Goal: Communication & Community: Answer question/provide support

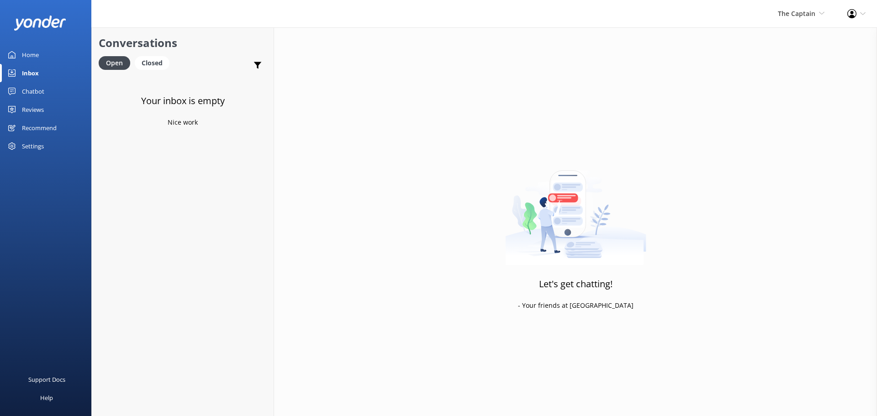
click at [42, 68] on link "Inbox" at bounding box center [45, 73] width 91 height 18
click at [797, 14] on span "The Captain" at bounding box center [796, 13] width 37 height 9
click at [794, 42] on link "De [GEOGRAPHIC_DATA]" at bounding box center [790, 39] width 91 height 22
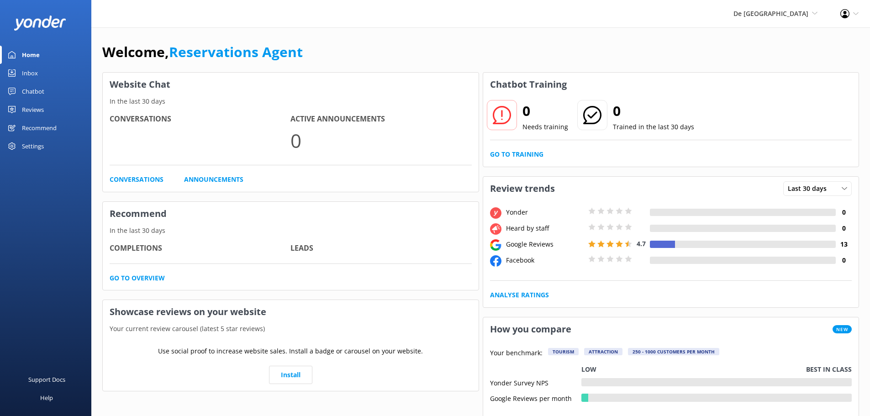
click at [51, 71] on link "Inbox" at bounding box center [45, 73] width 91 height 18
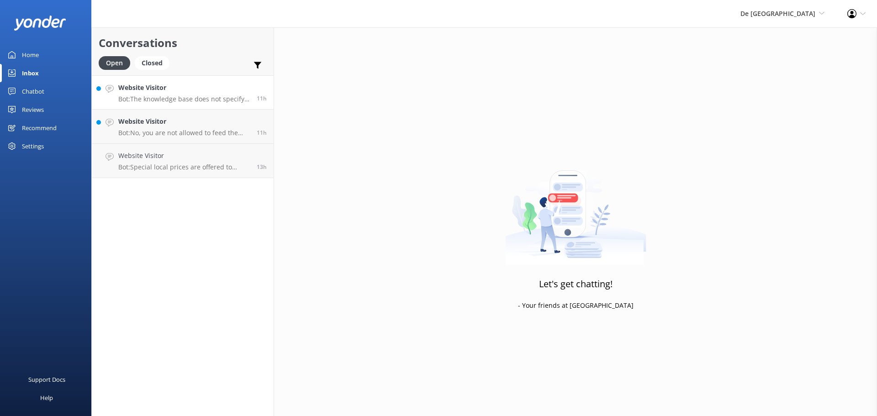
click at [182, 93] on h4 "Website Visitor" at bounding box center [183, 88] width 131 height 10
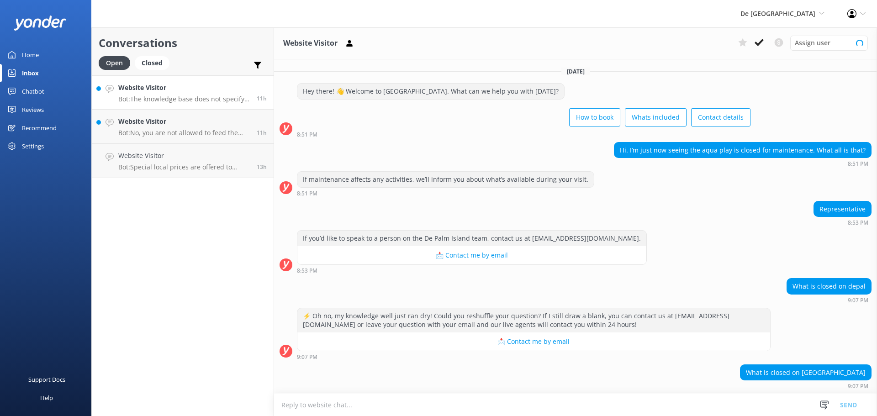
scroll to position [39, 0]
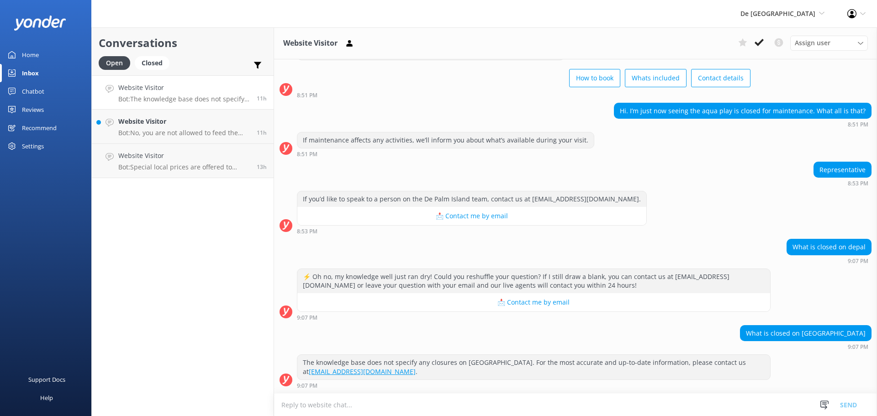
click at [634, 405] on textarea at bounding box center [575, 405] width 603 height 22
type textarea "kids [GEOGRAPHIC_DATA]"
click at [845, 405] on button "Send" at bounding box center [848, 404] width 34 height 23
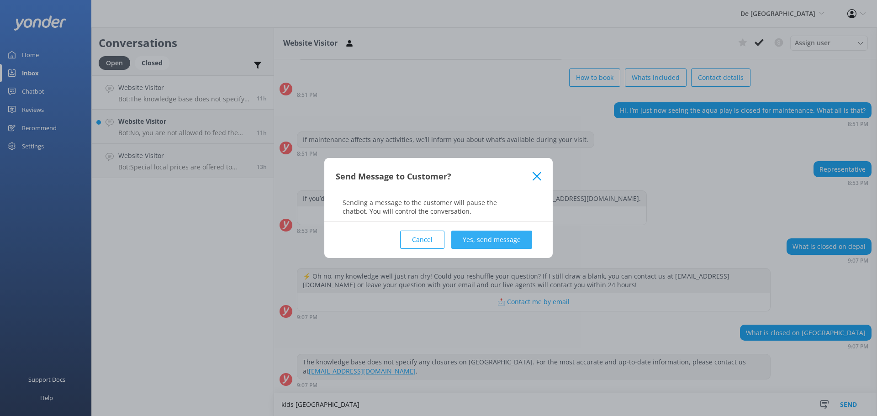
click at [476, 233] on button "Yes, send message" at bounding box center [491, 240] width 81 height 18
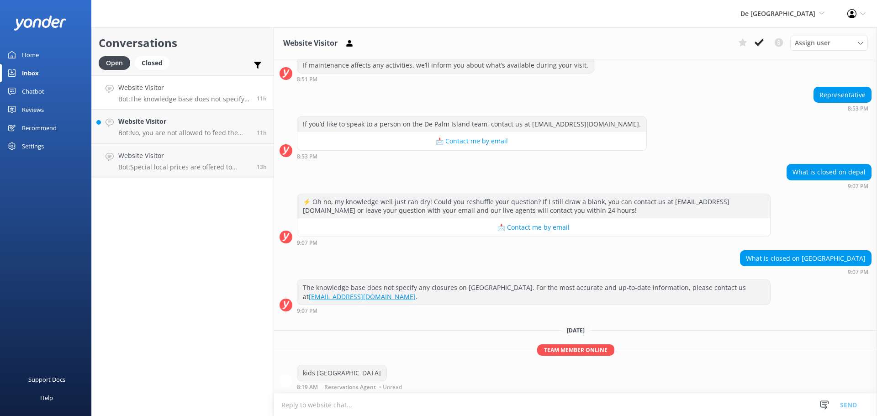
scroll to position [116, 0]
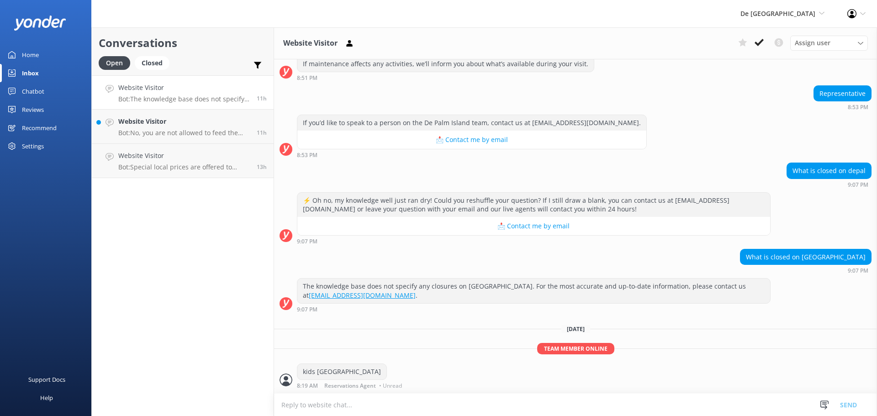
drag, startPoint x: 759, startPoint y: 41, endPoint x: 699, endPoint y: 33, distance: 60.8
click at [759, 41] on icon at bounding box center [758, 42] width 9 height 9
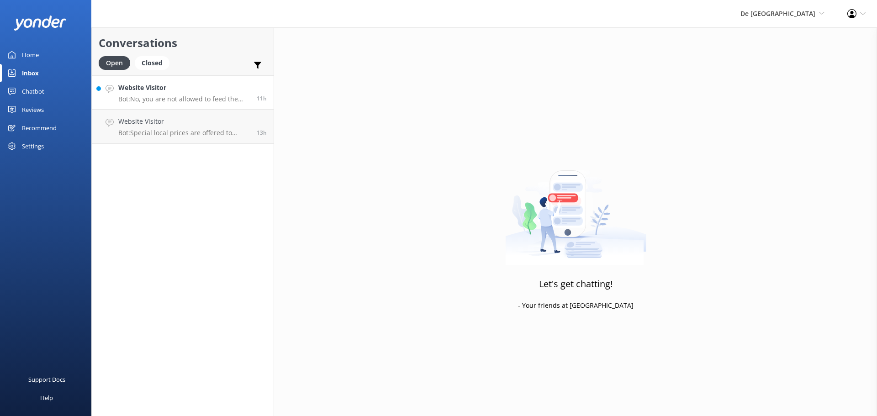
click at [182, 104] on link "Website Visitor Bot: No, you are not allowed to feed the flamingos on [GEOGRAPH…" at bounding box center [183, 92] width 182 height 34
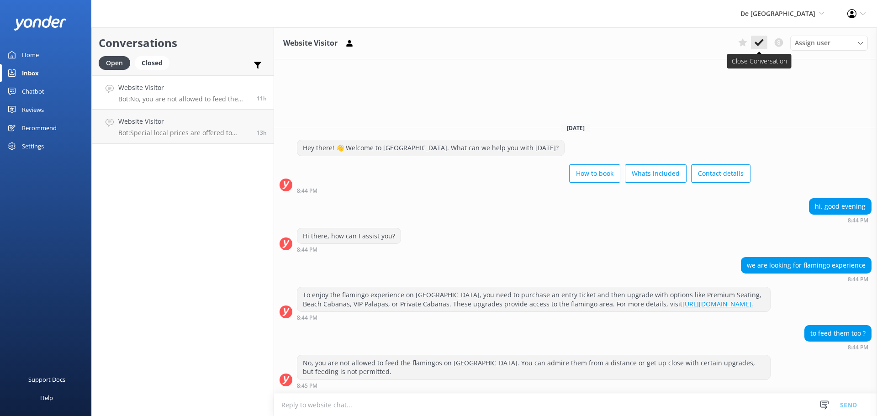
click at [759, 42] on icon at bounding box center [758, 42] width 9 height 9
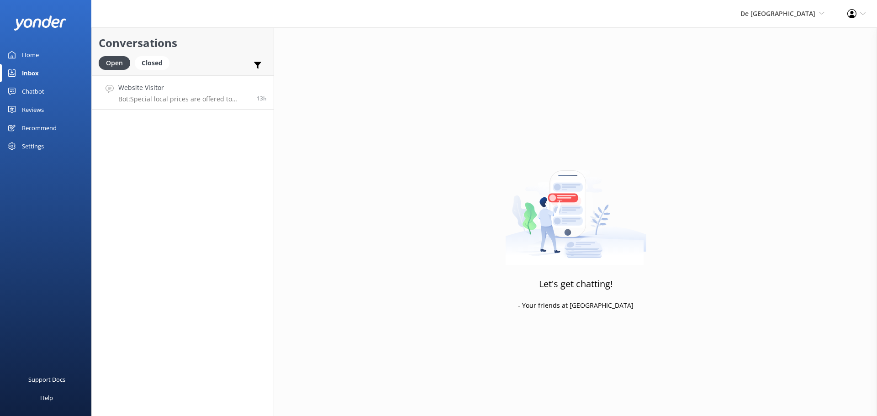
click at [194, 95] on p "Bot: Special local prices are offered to locals with valid local IDs. Please co…" at bounding box center [183, 99] width 131 height 8
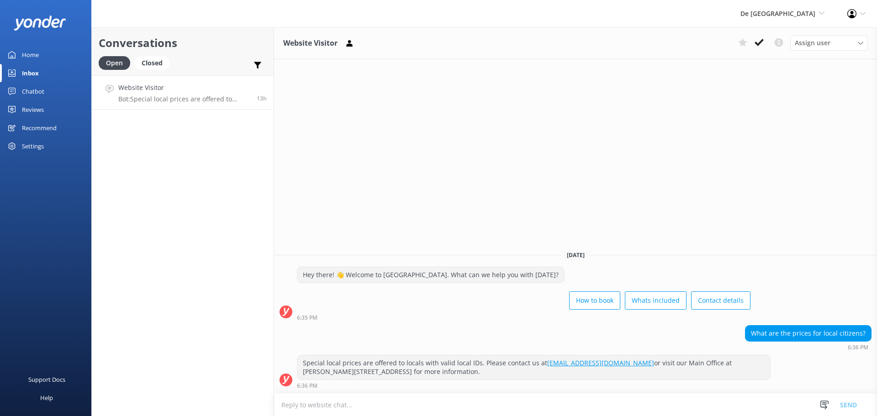
click at [389, 403] on textarea at bounding box center [575, 405] width 603 height 22
click at [289, 405] on textarea "de [GEOGRAPHIC_DATA] DOES NOT HAVE LOCAL PRICES" at bounding box center [575, 404] width 603 height 23
click at [443, 399] on textarea "de [GEOGRAPHIC_DATA] DOES NOT HAVE LOCAL PRICES" at bounding box center [575, 404] width 603 height 23
type textarea "de [GEOGRAPHIC_DATA] DOES NOT HAVE LOCAL PRICES IT REMAINS THE SAME PRICES AS T…"
click at [852, 399] on button "Send" at bounding box center [848, 404] width 34 height 23
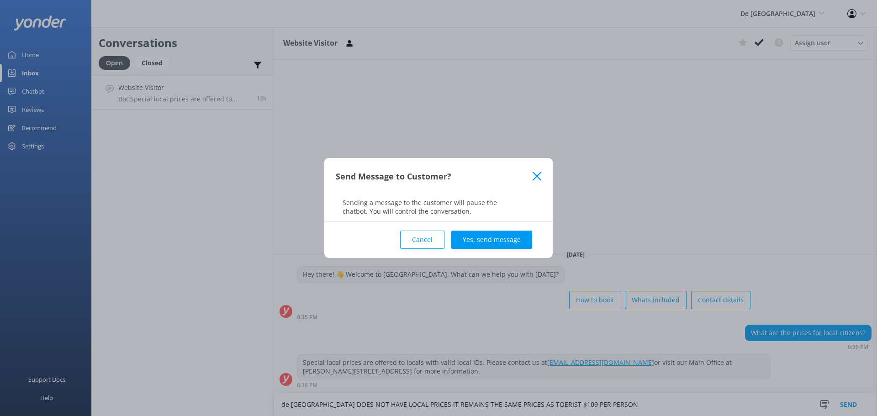
click at [501, 251] on div "Cancel Yes, send message" at bounding box center [438, 239] width 205 height 37
click at [503, 249] on div "Cancel Yes, send message" at bounding box center [438, 239] width 205 height 37
click at [508, 235] on button "Yes, send message" at bounding box center [491, 240] width 81 height 18
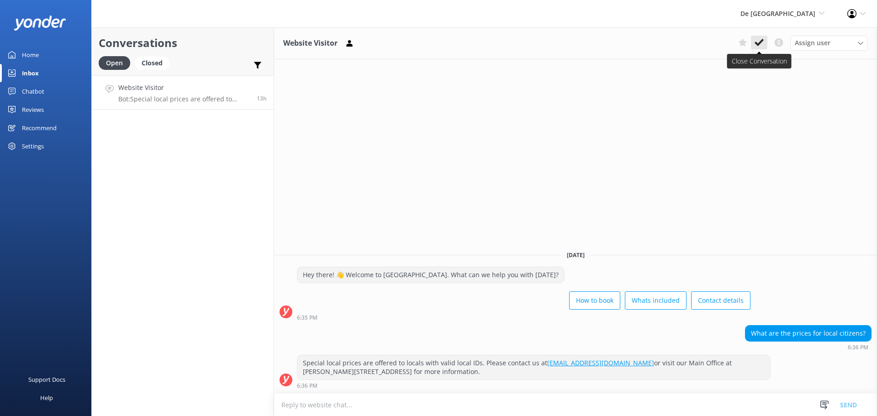
click at [754, 47] on button at bounding box center [759, 43] width 16 height 14
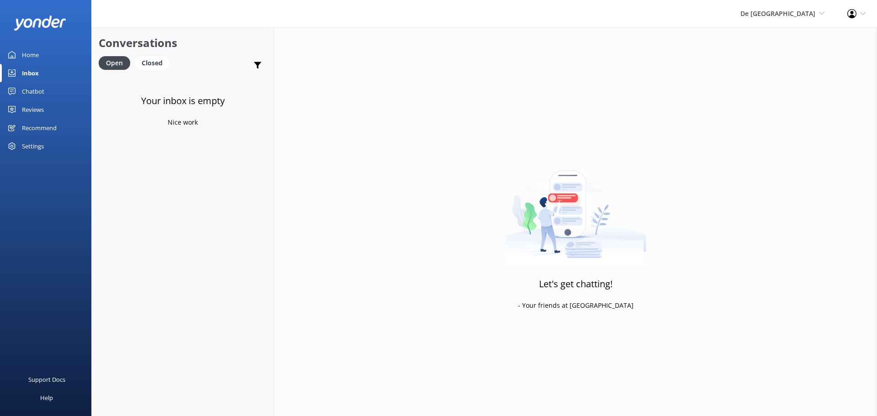
click at [796, 7] on div "De [GEOGRAPHIC_DATA] [GEOGRAPHIC_DATA] [GEOGRAPHIC_DATA]'s Activities Expert Th…" at bounding box center [782, 13] width 107 height 27
click at [800, 63] on link "Aruba's Activities Expert" at bounding box center [790, 61] width 91 height 22
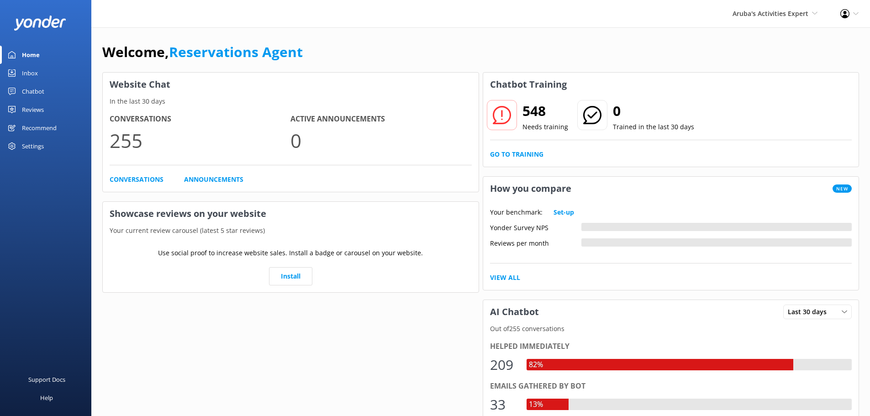
click at [45, 74] on link "Inbox" at bounding box center [45, 73] width 91 height 18
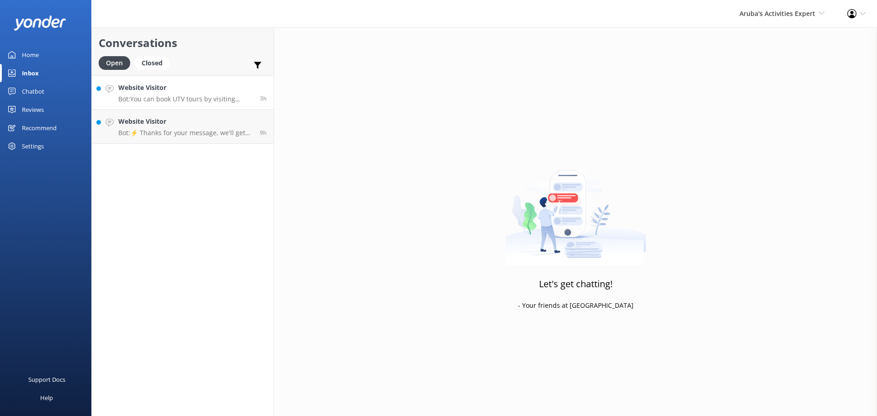
click at [186, 94] on div "Website Visitor Bot: You can book UTV tours by visiting [URL][DOMAIN_NAME]." at bounding box center [185, 93] width 135 height 20
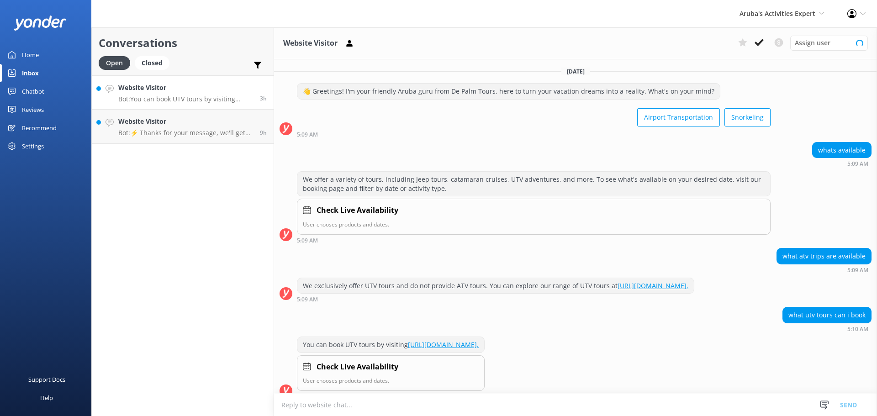
scroll to position [11, 0]
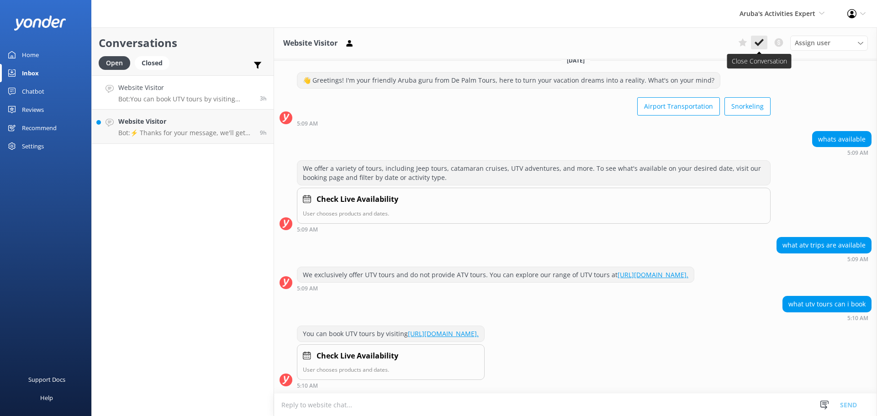
click at [763, 43] on button at bounding box center [759, 43] width 16 height 14
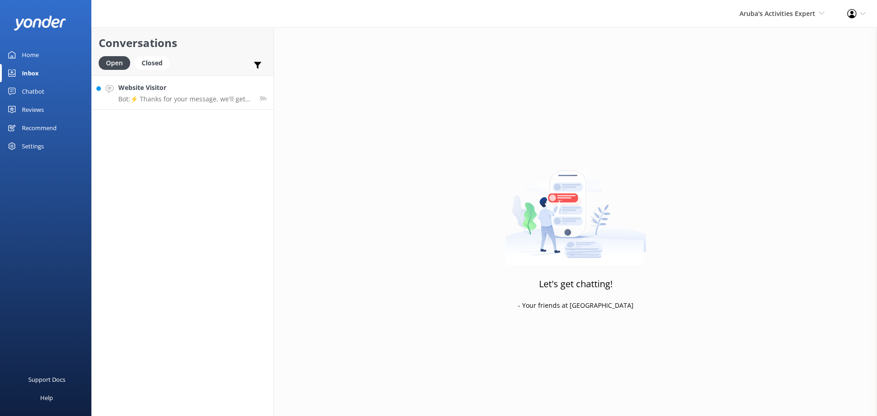
click at [187, 91] on h4 "Website Visitor" at bounding box center [185, 88] width 135 height 10
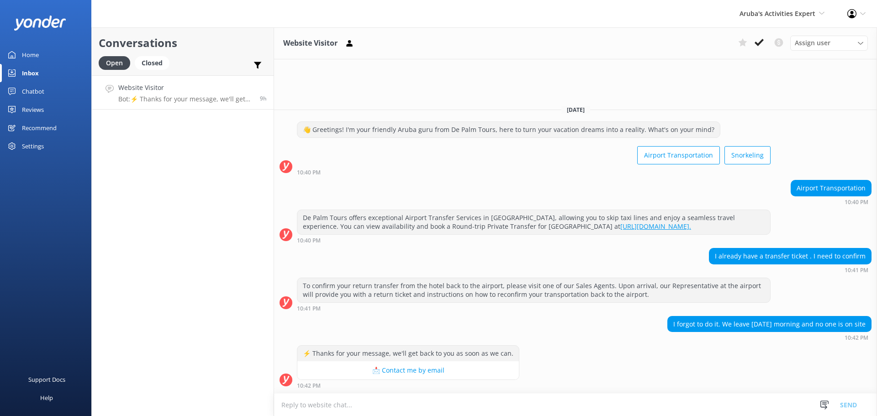
click at [385, 401] on textarea at bounding box center [575, 405] width 603 height 22
click at [306, 406] on textarea at bounding box center [575, 405] width 603 height 22
click at [327, 409] on textarea at bounding box center [575, 405] width 603 height 22
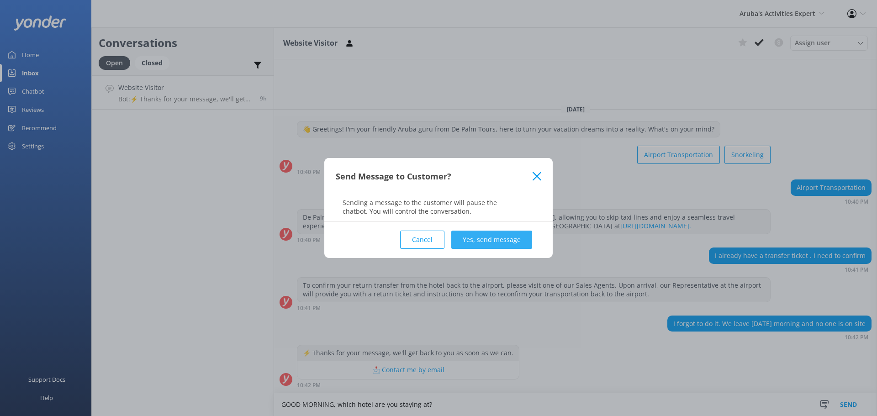
type textarea "GOOD MORNING, which hotel are you staying at?"
click at [517, 233] on button "Yes, send message" at bounding box center [491, 240] width 81 height 18
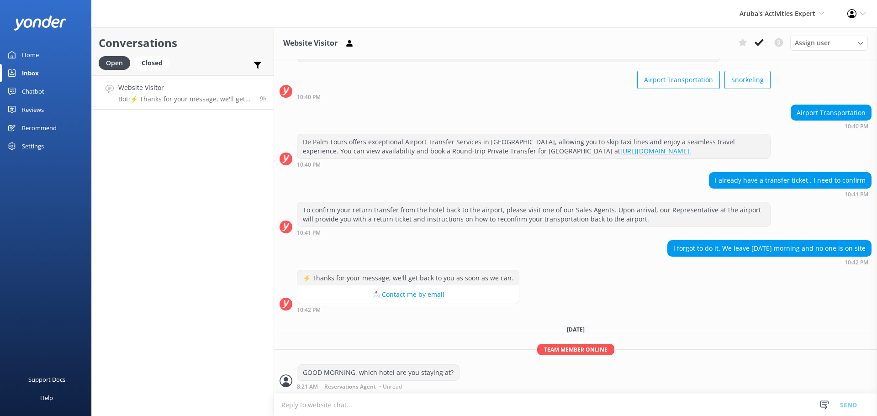
scroll to position [38, 0]
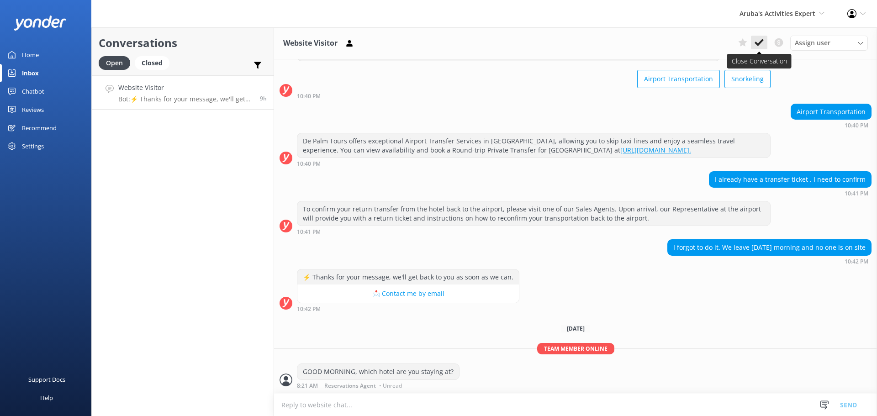
click at [764, 49] on button at bounding box center [759, 43] width 16 height 14
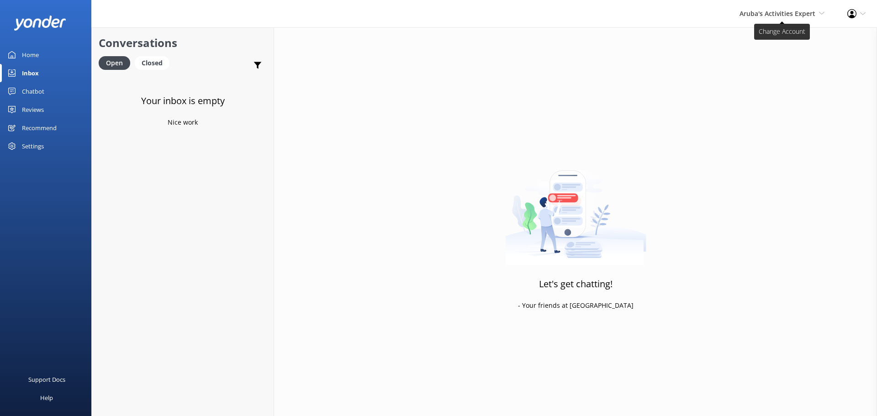
click at [757, 9] on span "Aruba's Activities Expert" at bounding box center [777, 13] width 76 height 9
click at [758, 89] on link "The Captain" at bounding box center [790, 83] width 91 height 22
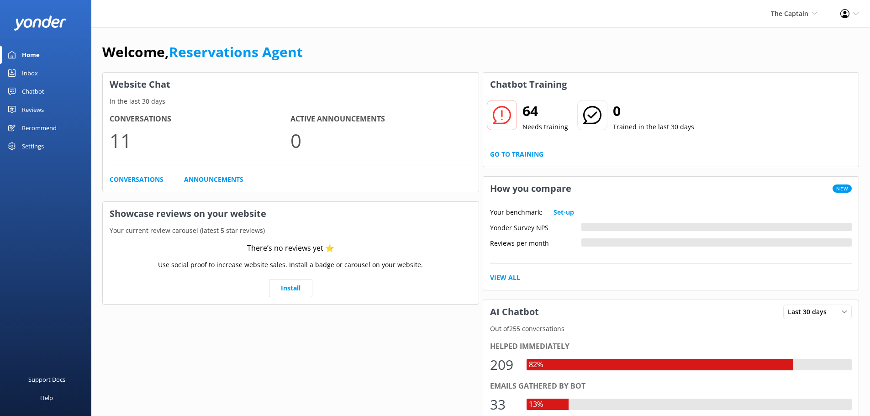
click at [27, 74] on div "Inbox" at bounding box center [30, 73] width 16 height 18
